Goal: Task Accomplishment & Management: Complete application form

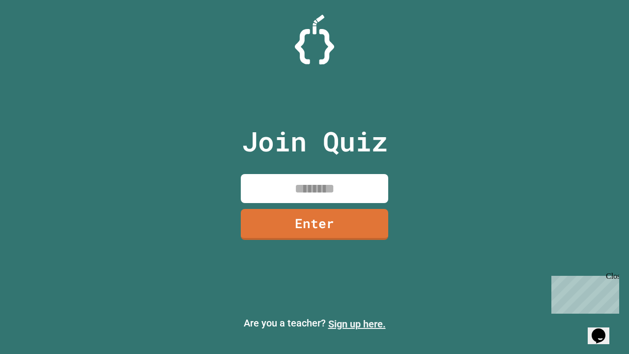
click at [357, 324] on link "Sign up here." at bounding box center [357, 324] width 58 height 12
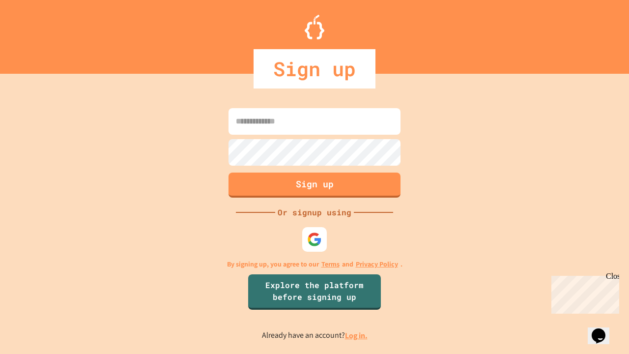
click at [357, 335] on link "Log in." at bounding box center [356, 335] width 23 height 10
